Goal: Transaction & Acquisition: Obtain resource

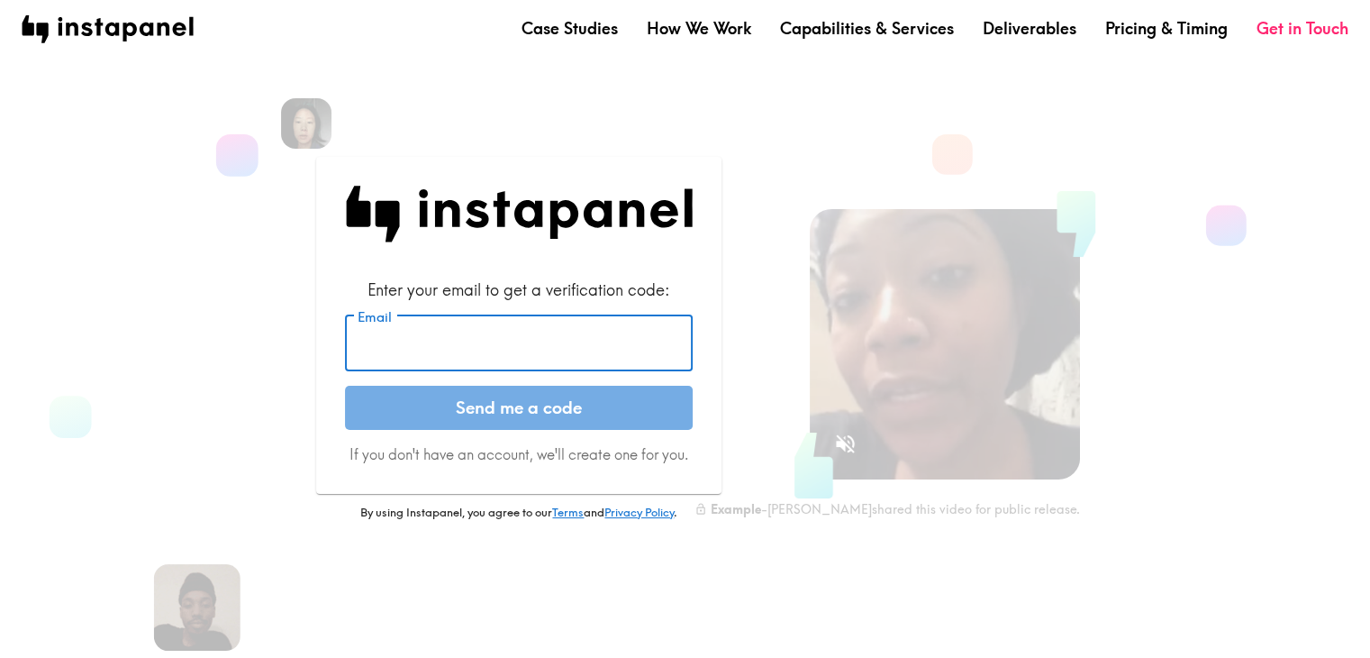
click at [567, 349] on input "Email" at bounding box center [519, 343] width 348 height 56
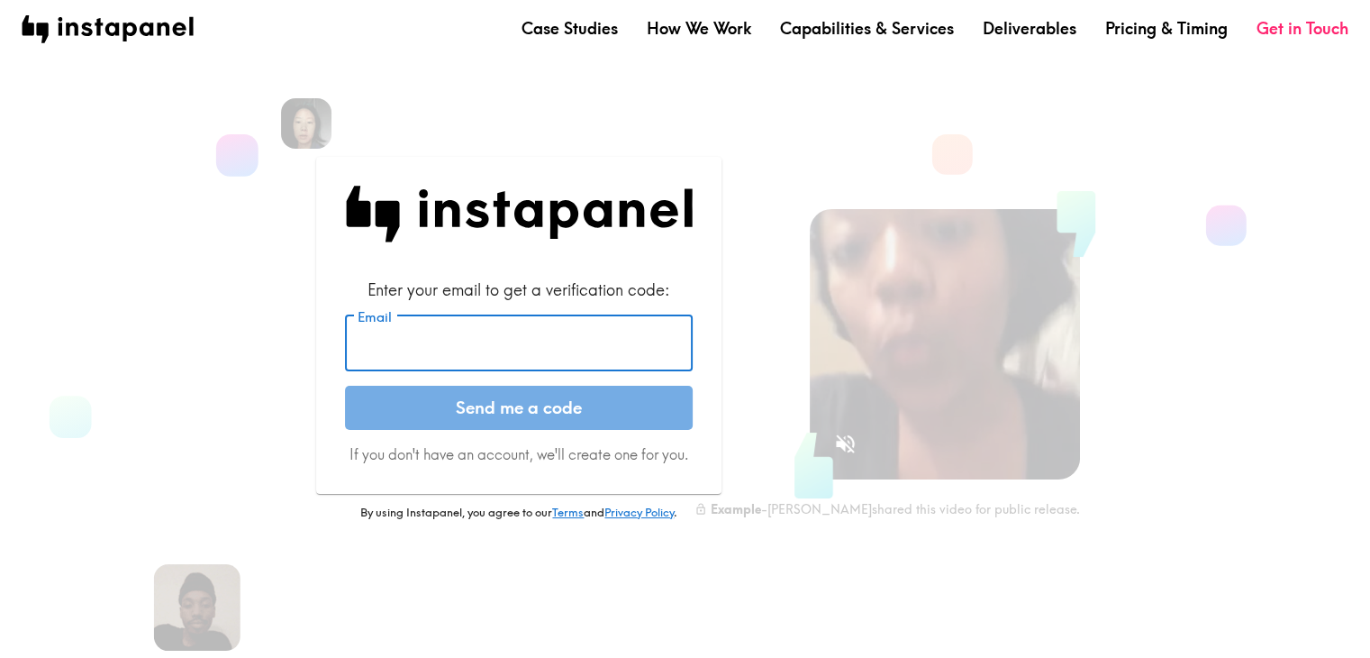
type input "[EMAIL_ADDRESS][DOMAIN_NAME]"
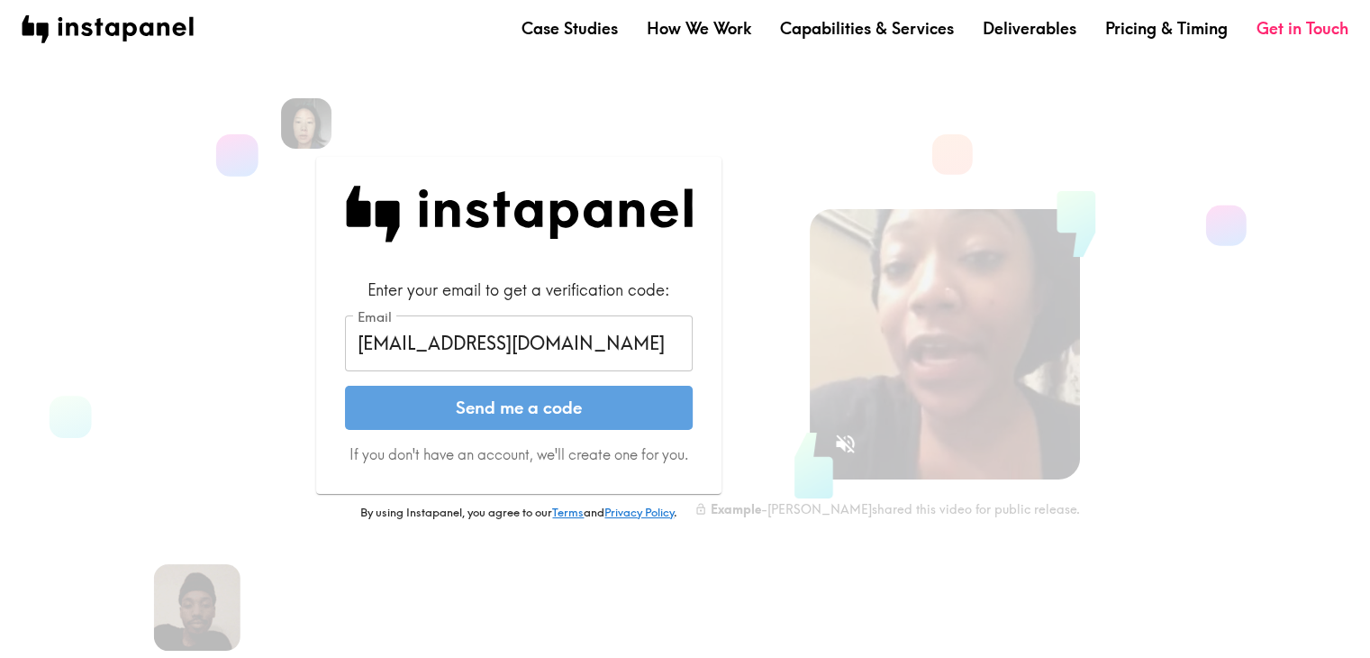
click at [555, 413] on button "Send me a code" at bounding box center [519, 408] width 348 height 45
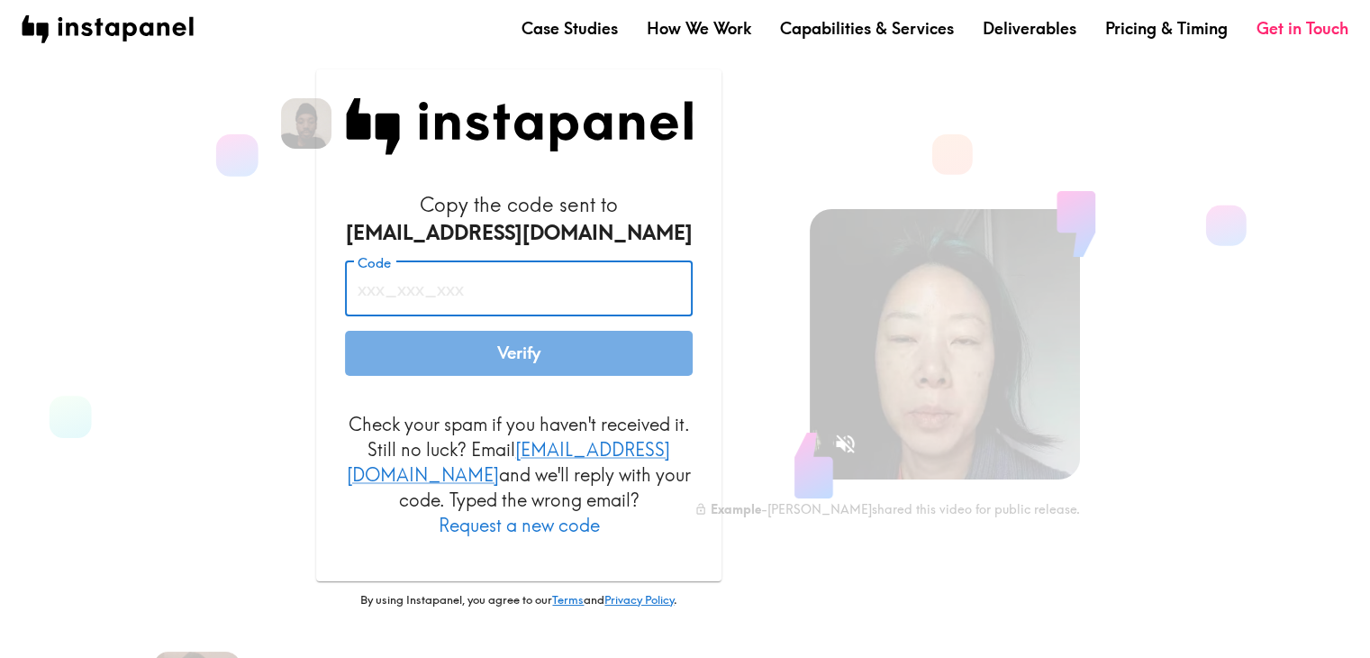
paste input "qBU_5aR_ynA"
type input "qBU_5aR_ynA"
click at [528, 361] on button "Verify" at bounding box center [519, 353] width 348 height 45
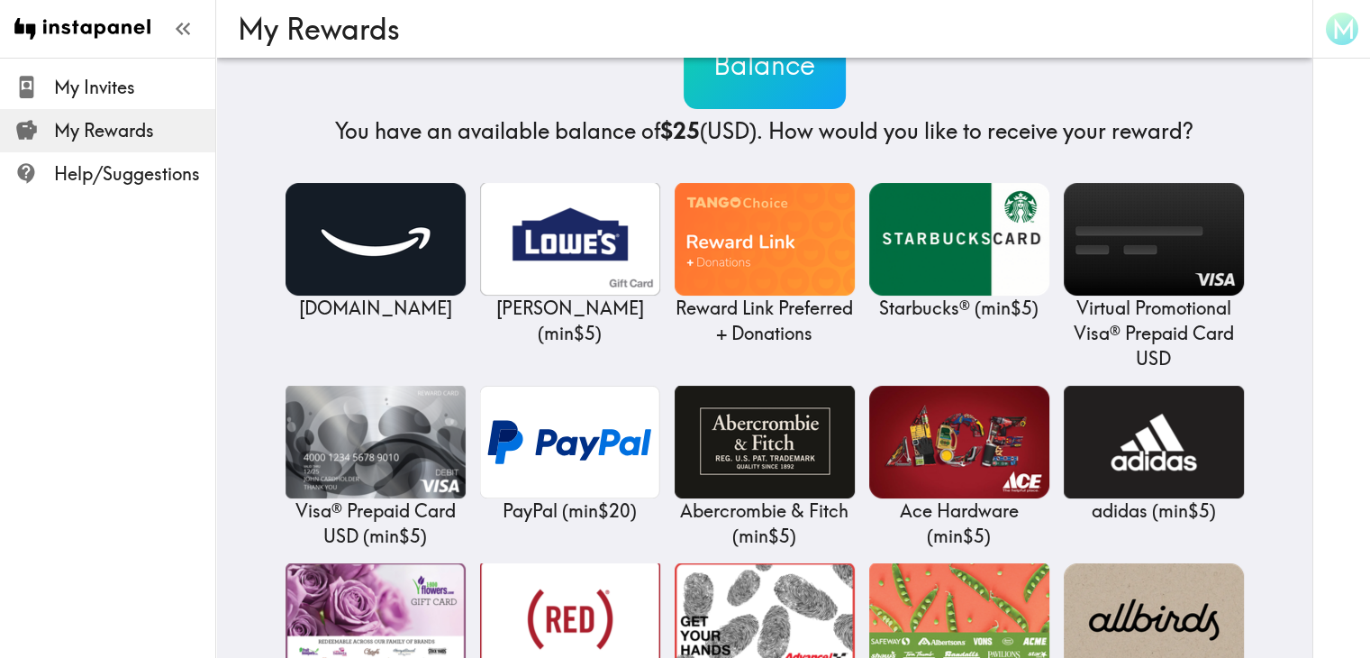
scroll to position [180, 0]
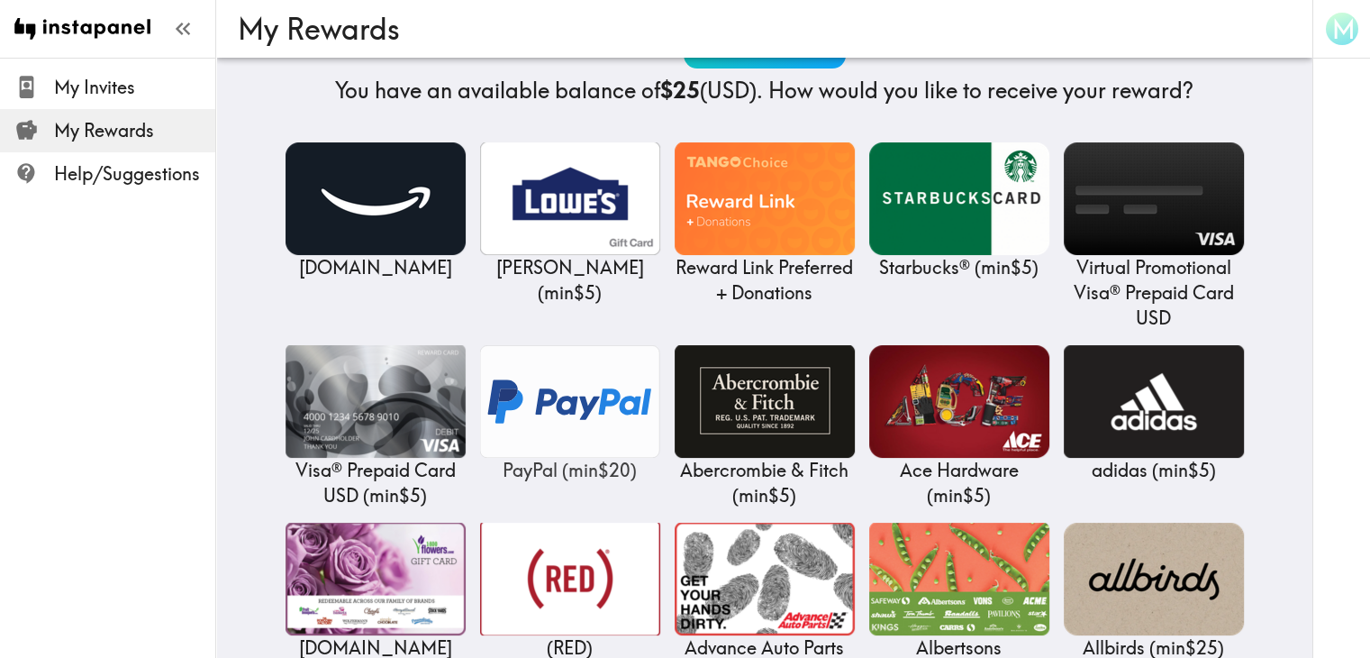
click at [574, 417] on img at bounding box center [570, 401] width 180 height 113
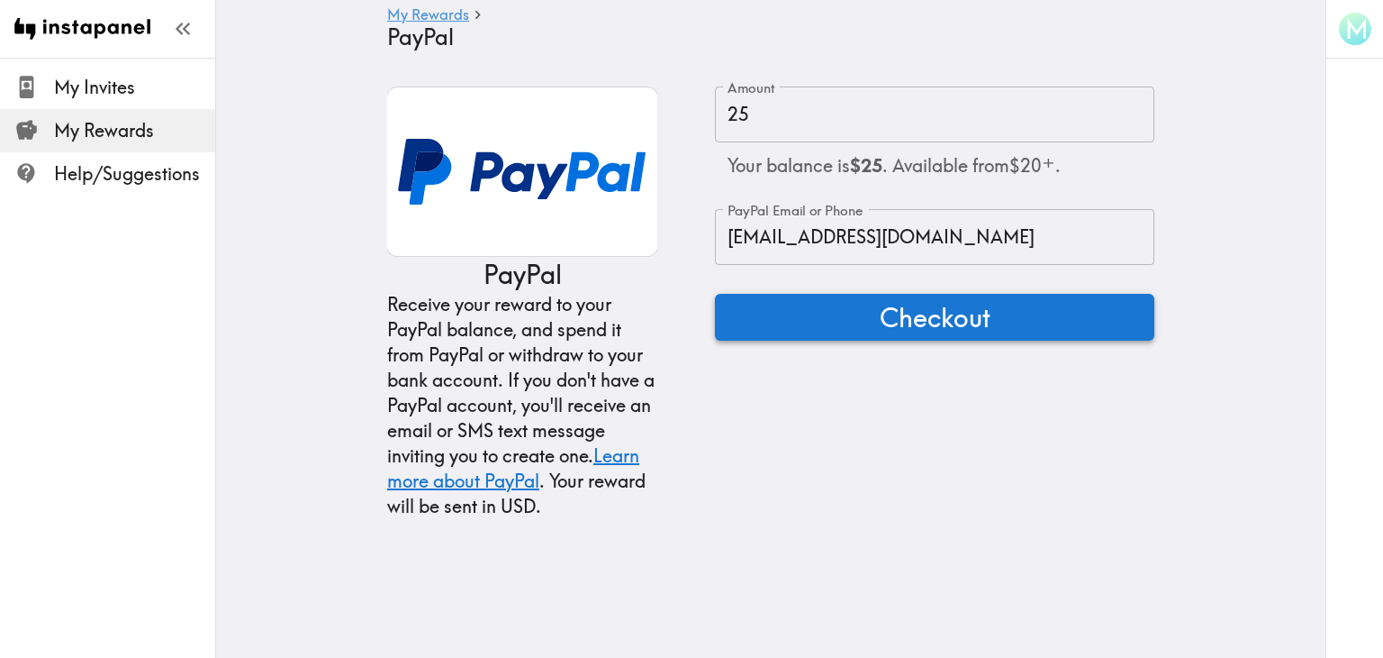
click at [903, 327] on span "Checkout" at bounding box center [935, 317] width 111 height 36
